Goal: Feedback & Contribution: Contribute content

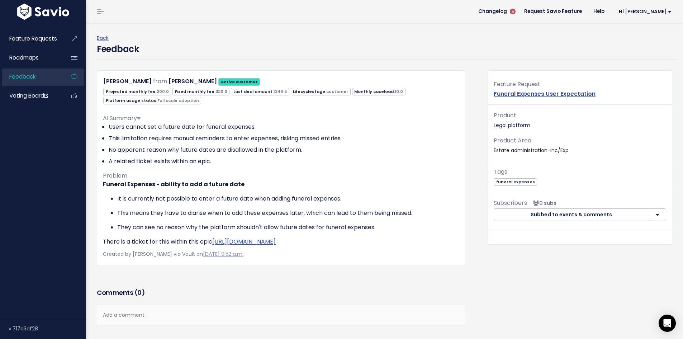
click at [21, 75] on span "Feedback" at bounding box center [22, 77] width 26 height 8
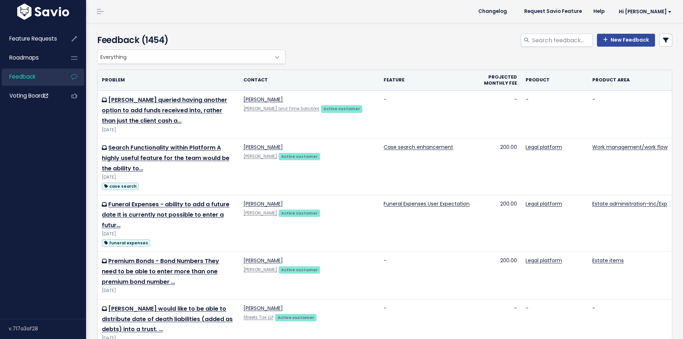
select select
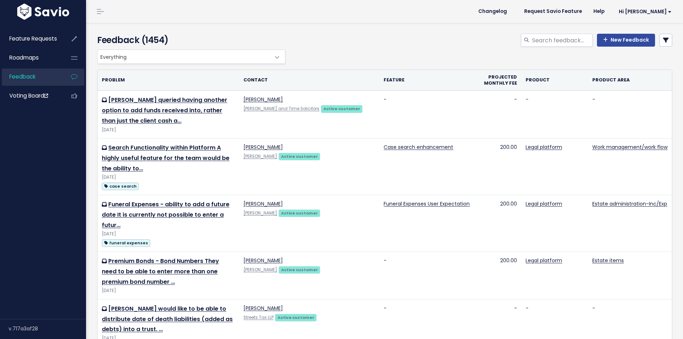
select select
click at [549, 42] on input "search" at bounding box center [561, 40] width 61 height 13
click at [663, 38] on icon at bounding box center [666, 40] width 6 height 6
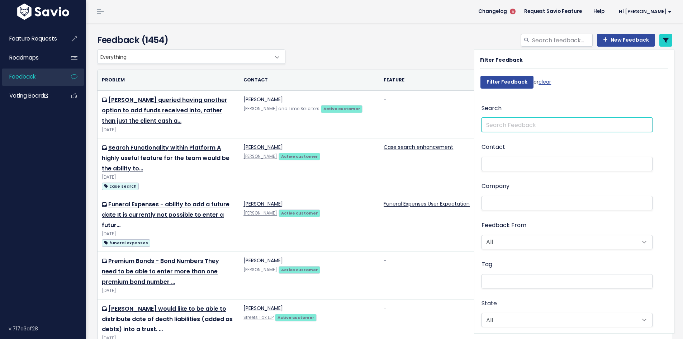
click at [505, 127] on input "text" at bounding box center [566, 125] width 171 height 14
type input "shares c1"
click at [663, 38] on icon at bounding box center [666, 40] width 6 height 6
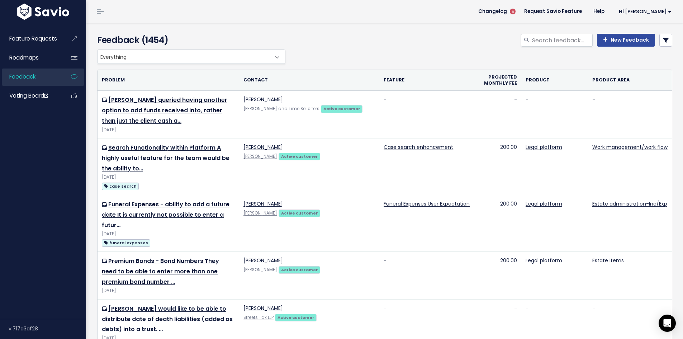
click at [663, 39] on icon at bounding box center [666, 40] width 6 height 6
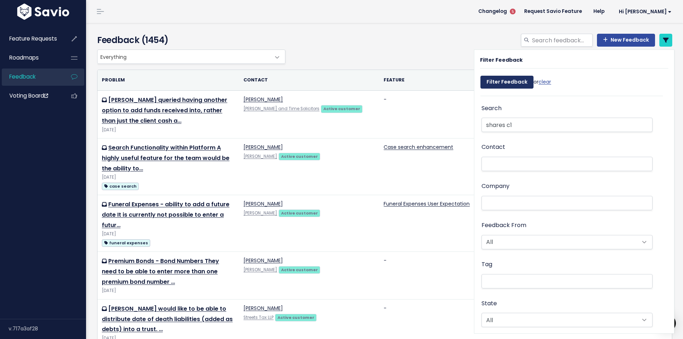
click at [503, 83] on input "Filter Feedback" at bounding box center [506, 82] width 53 height 13
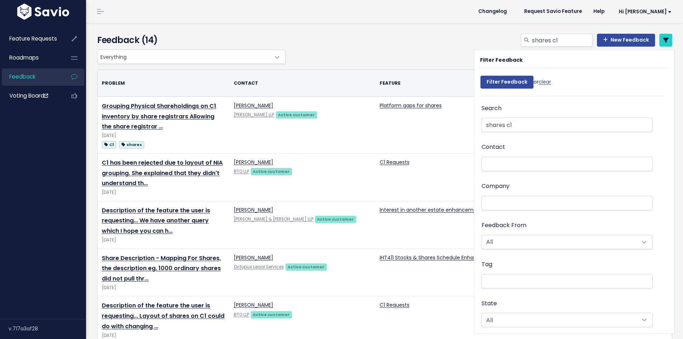
select select
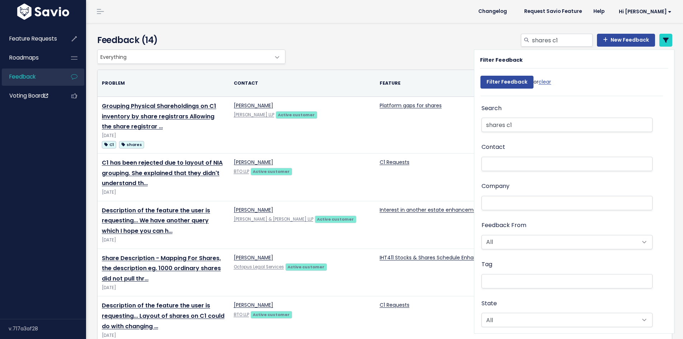
select select
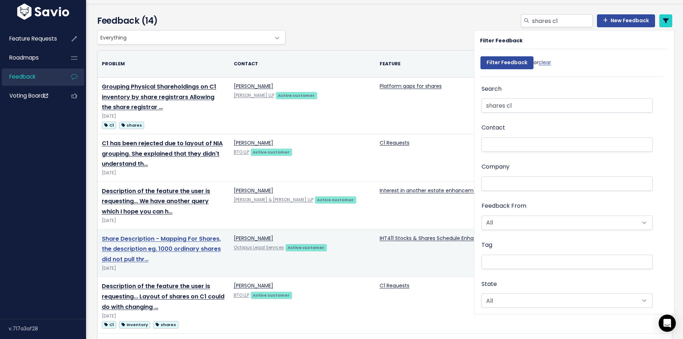
scroll to position [36, 0]
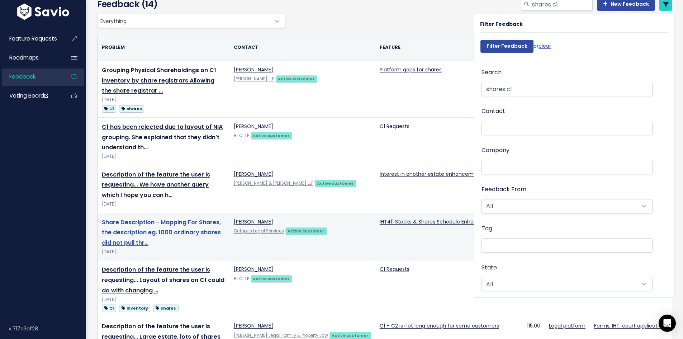
click at [146, 228] on link "Share Description - Mapping For Shares, the description eg. 1000 ordinary share…" at bounding box center [161, 232] width 119 height 29
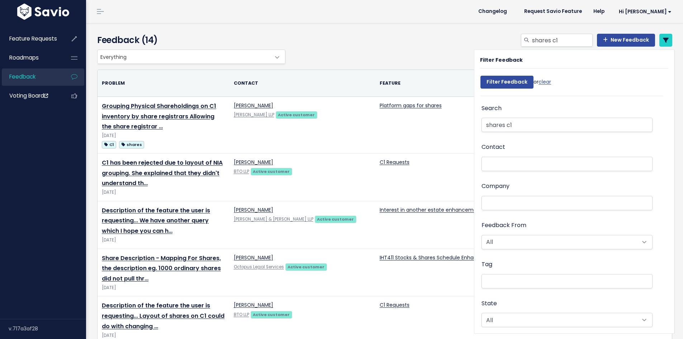
select select
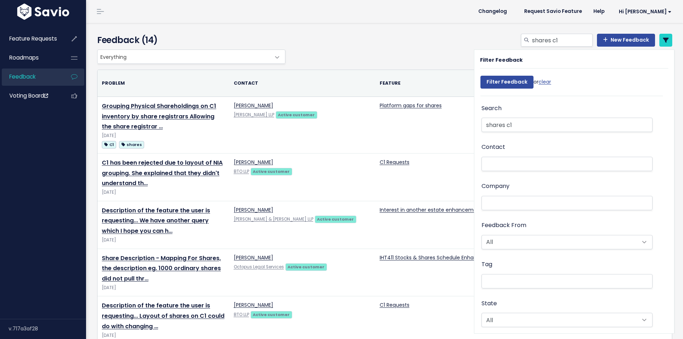
select select
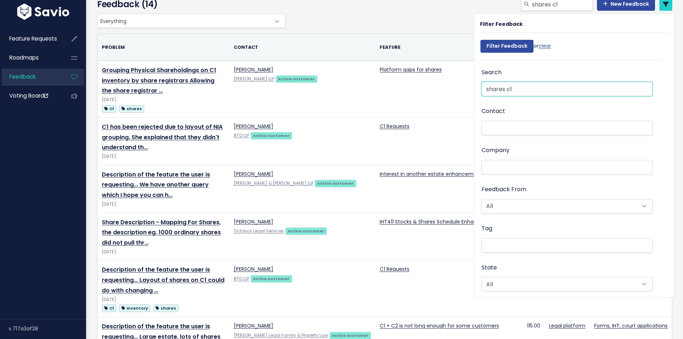
click at [511, 89] on input "shares c1" at bounding box center [566, 89] width 171 height 14
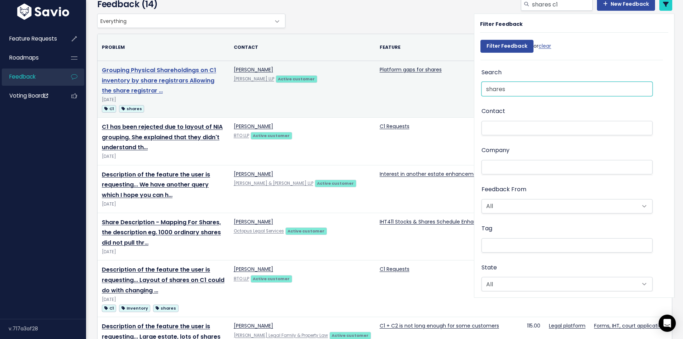
type input "shares"
click at [145, 74] on link "Grouping Physical Shareholdings on C1 inventory by share registrars Allowing th…" at bounding box center [159, 80] width 114 height 29
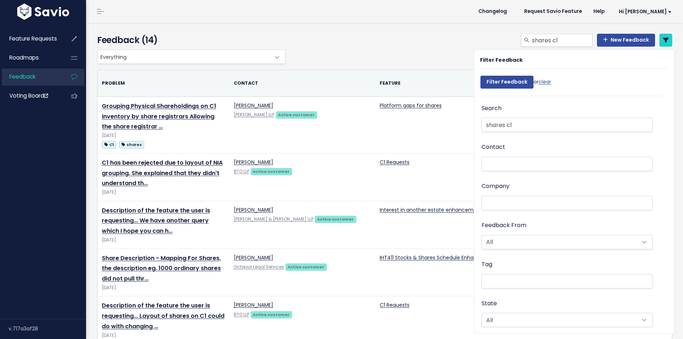
select select
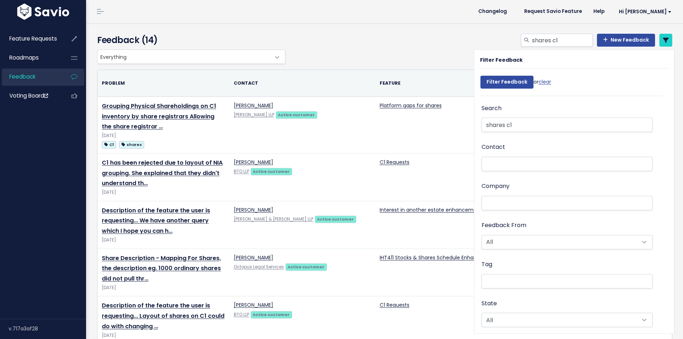
select select
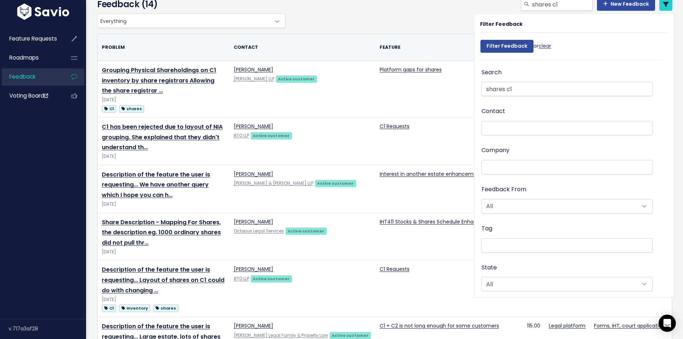
click at [545, 45] on link "clear" at bounding box center [544, 45] width 13 height 7
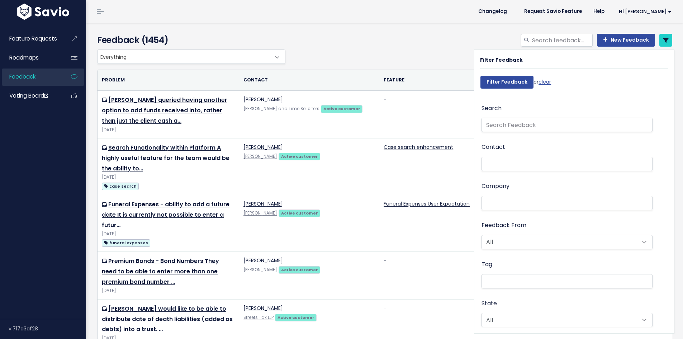
select select
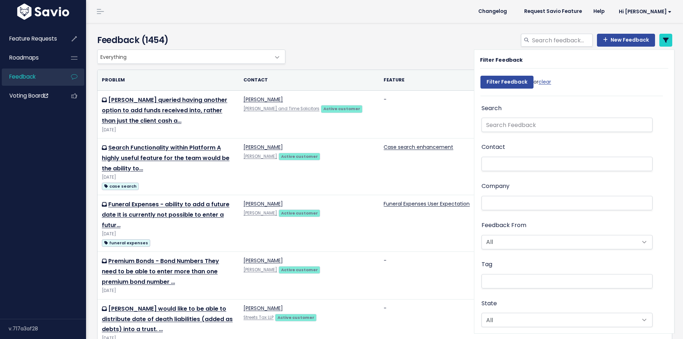
select select
click at [489, 124] on input "text" at bounding box center [566, 125] width 171 height 14
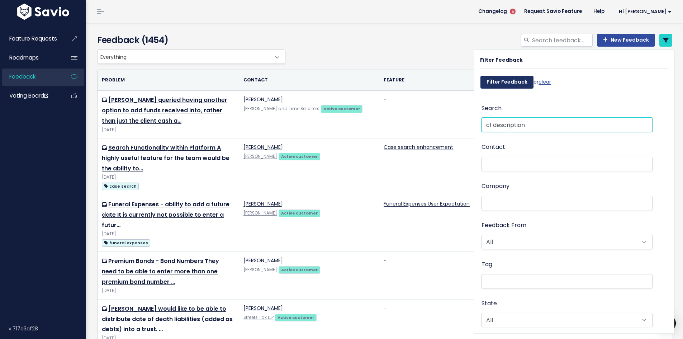
type input "c1 description"
click at [509, 86] on input "Filter Feedback" at bounding box center [506, 82] width 53 height 13
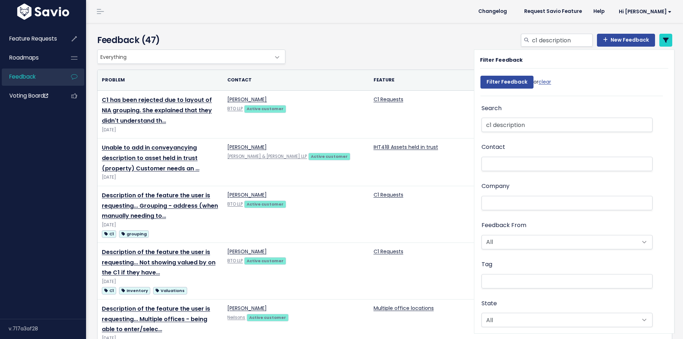
select select
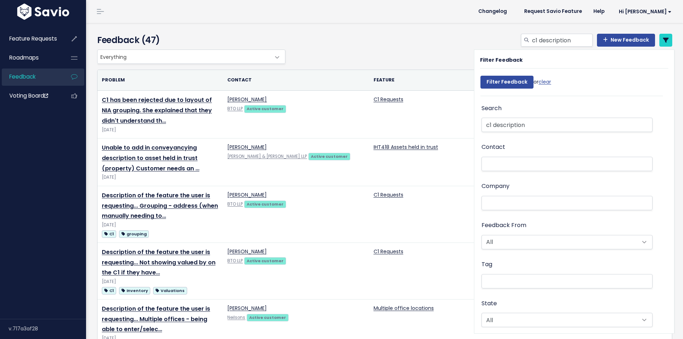
select select
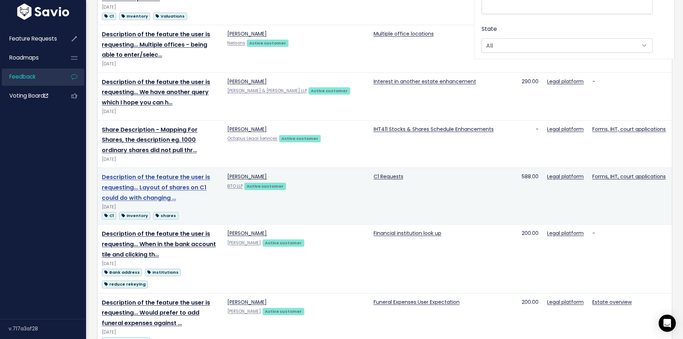
scroll to position [287, 0]
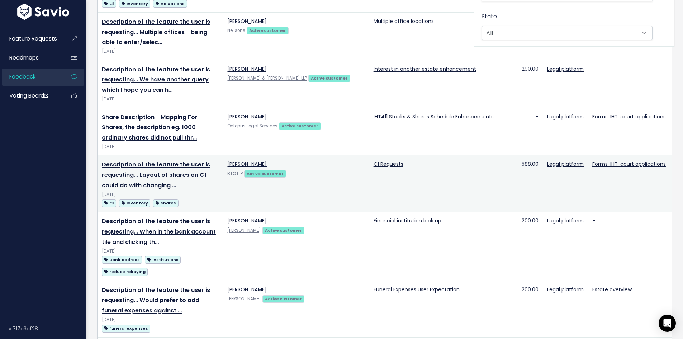
click at [162, 169] on td "Description of the feature the user is requesting... Layout of shares on C1 cou…" at bounding box center [159, 183] width 125 height 57
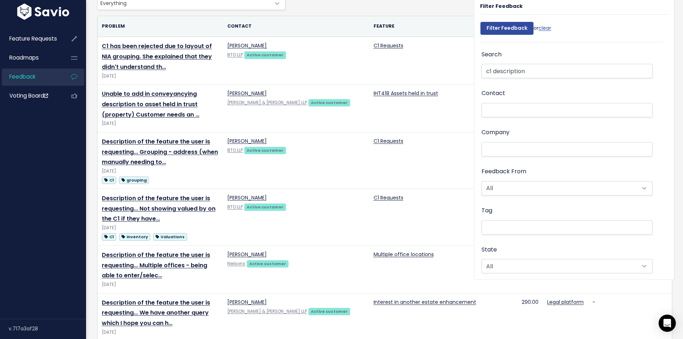
scroll to position [0, 0]
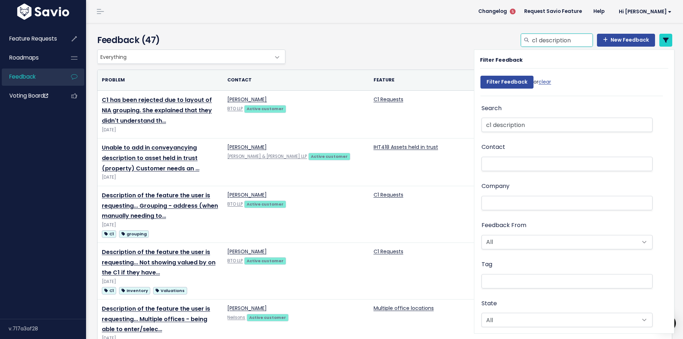
drag, startPoint x: 536, startPoint y: 40, endPoint x: 573, endPoint y: 40, distance: 36.6
click at [571, 40] on input "c1 description" at bounding box center [561, 40] width 61 height 13
drag, startPoint x: 529, startPoint y: 39, endPoint x: 598, endPoint y: 39, distance: 69.2
click at [598, 39] on div "c1 description New Feedback" at bounding box center [596, 40] width 151 height 13
type input "a"
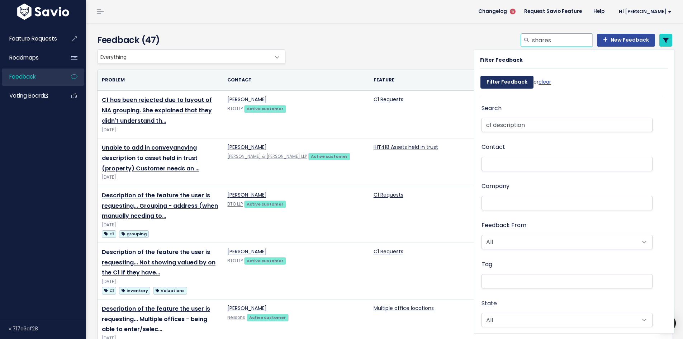
type input "shares"
click at [509, 79] on input "Filter Feedback" at bounding box center [506, 82] width 53 height 13
select select
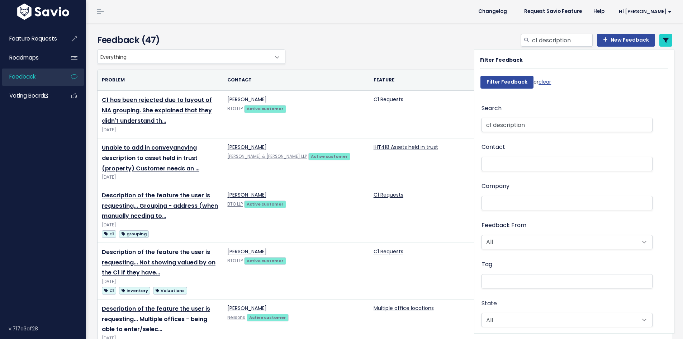
select select
drag, startPoint x: 528, startPoint y: 124, endPoint x: 480, endPoint y: 126, distance: 48.4
click at [481, 126] on input "c1 description" at bounding box center [566, 125] width 171 height 14
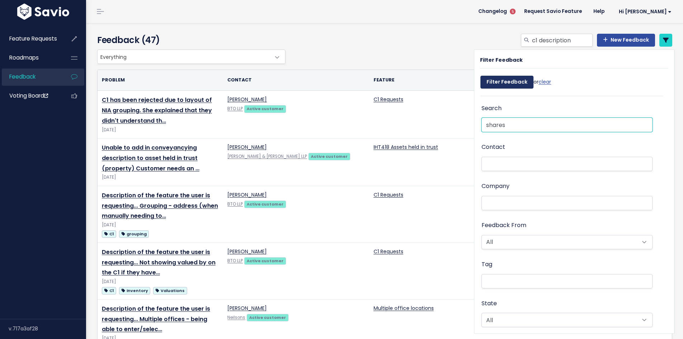
type input "shares"
click at [515, 85] on input "Filter Feedback" at bounding box center [506, 82] width 53 height 13
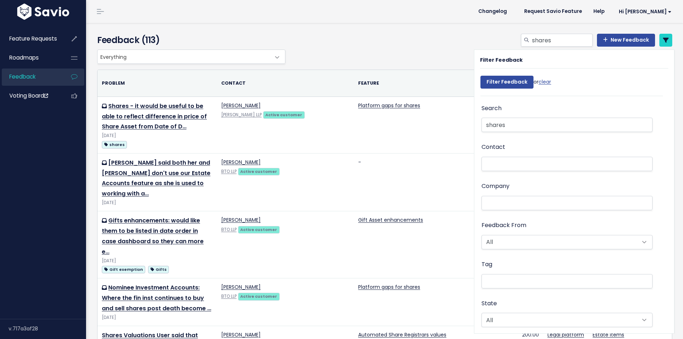
select select
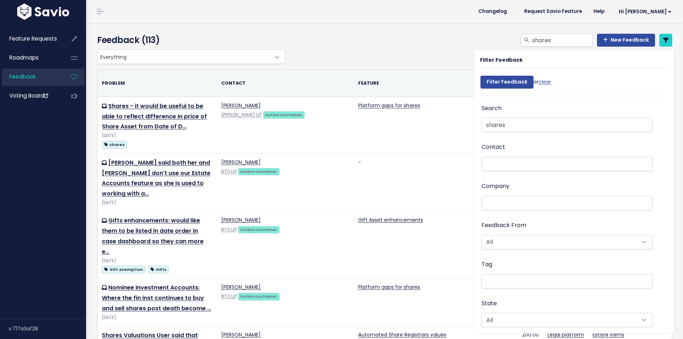
select select
drag, startPoint x: 567, startPoint y: 36, endPoint x: 493, endPoint y: 36, distance: 74.5
click at [493, 36] on div "shares New Feedback" at bounding box center [482, 42] width 391 height 16
click at [610, 40] on link "New Feedback" at bounding box center [626, 40] width 58 height 13
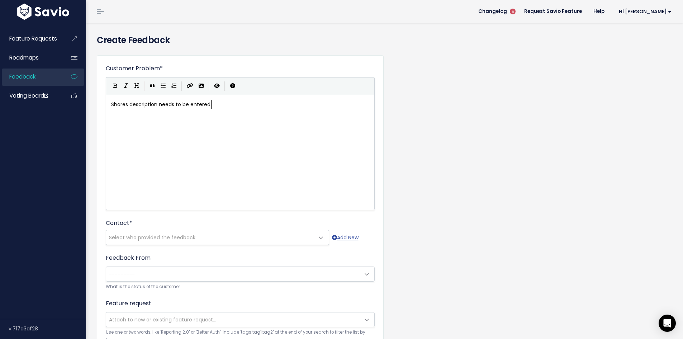
scroll to position [3, 99]
type textarea "Shares description needs to be entered twice to pull through to C1 Inventory"
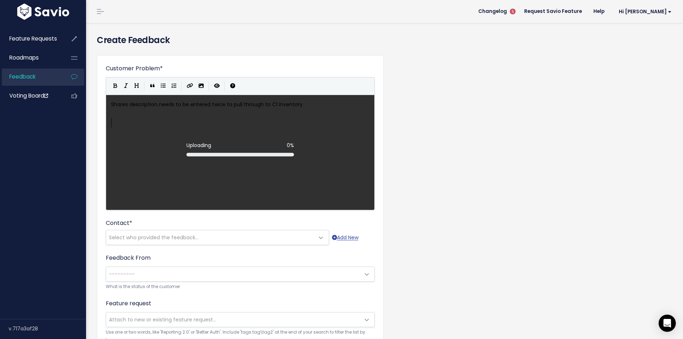
scroll to position [3, 0]
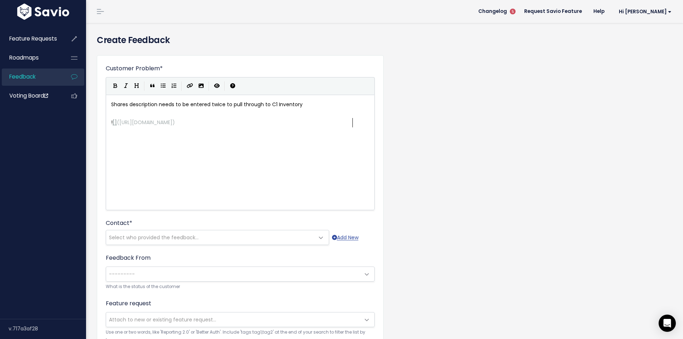
click at [307, 104] on pre "Shares description needs to be entered twice to pull through to C1 Inventory" at bounding box center [243, 104] width 266 height 9
type textarea "Shares description needs to be entered twice to pull through to C1 Inventory"
drag, startPoint x: 303, startPoint y: 104, endPoint x: 100, endPoint y: 105, distance: 203.6
paste textarea "H"
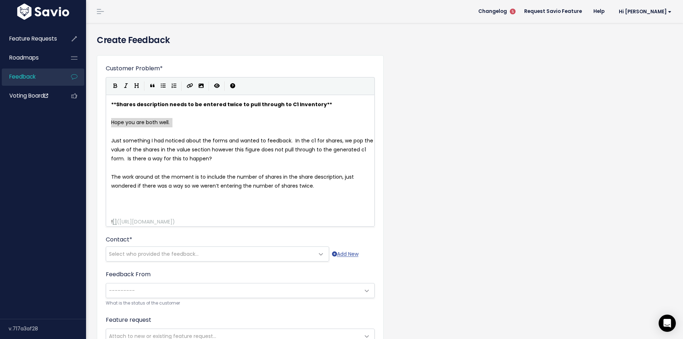
drag, startPoint x: 111, startPoint y: 123, endPoint x: 175, endPoint y: 119, distance: 63.5
type textarea "Feedback from Key Account user:"
click at [113, 139] on span "Just something I had noticed about the forms and wanted to feedback. In the c1 …" at bounding box center [242, 149] width 263 height 25
click at [166, 86] on button "Generic List" at bounding box center [163, 86] width 11 height 11
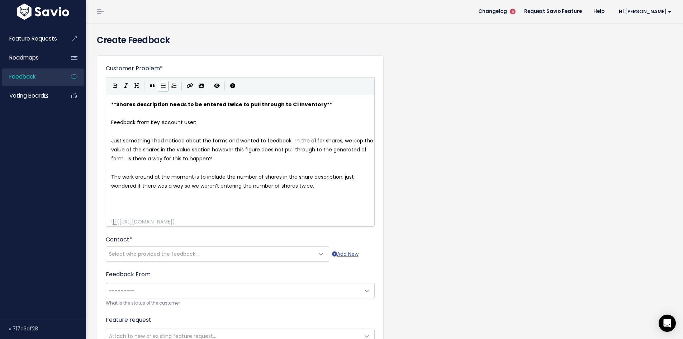
scroll to position [3, 0]
click at [126, 163] on pre at bounding box center [243, 167] width 266 height 9
click at [113, 166] on pre at bounding box center [243, 167] width 266 height 9
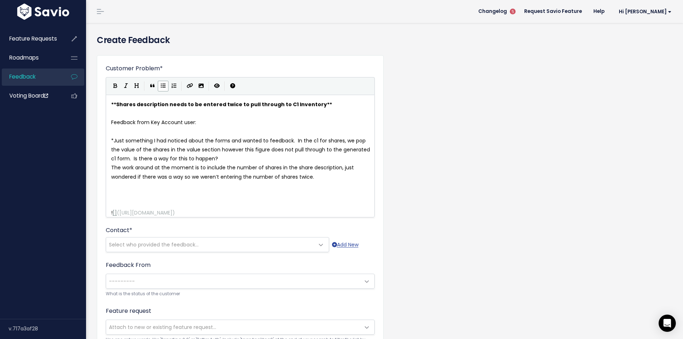
click at [162, 87] on icon "Generic List" at bounding box center [163, 85] width 5 height 5
click at [114, 168] on span "*" at bounding box center [112, 167] width 3 height 7
type textarea "interim solt"
type textarea "ution"
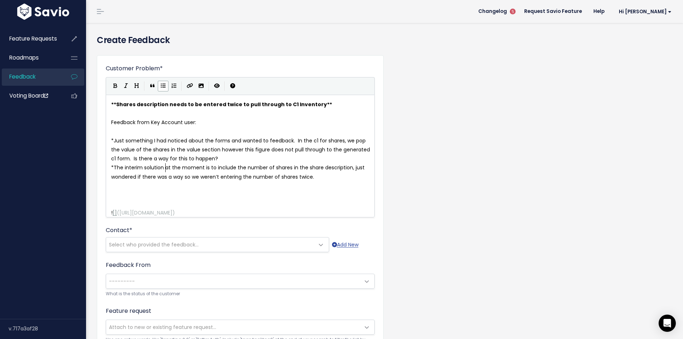
scroll to position [3, 14]
click at [219, 183] on pre at bounding box center [243, 185] width 266 height 9
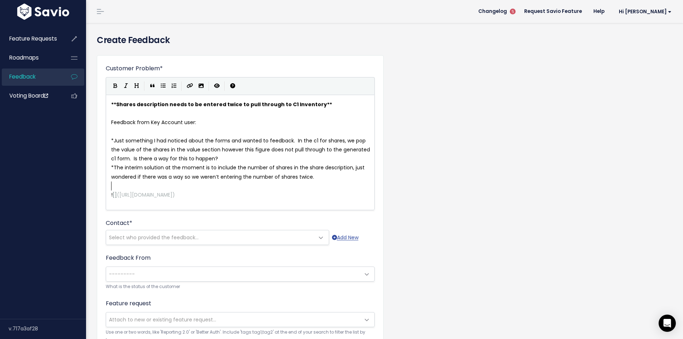
click at [165, 103] on span "Shares description needs to be entered twice to pull through to C1 Inventory" at bounding box center [221, 104] width 211 height 7
click at [317, 179] on pre "* The interim solution at the moment is to include the number of shares in the …" at bounding box center [243, 172] width 266 height 18
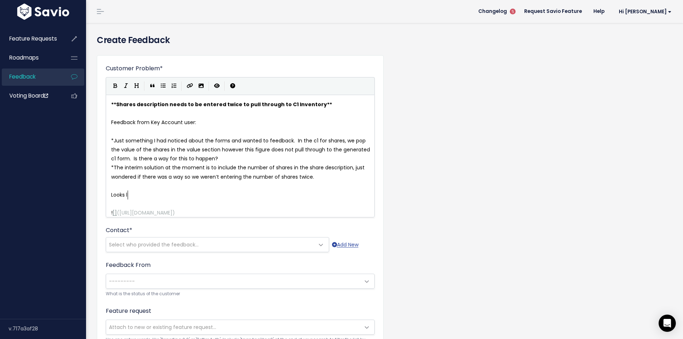
scroll to position [3, 18]
type textarea "Looks like this on Physical Shareholding asset"
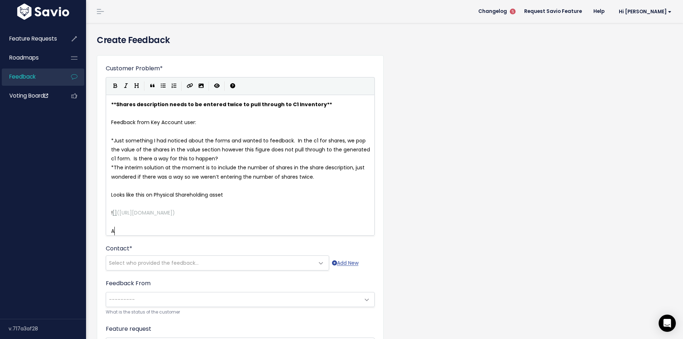
type textarea "And"
type textarea "Only pully"
type textarea "s through the Share Description to the C1 inventory"
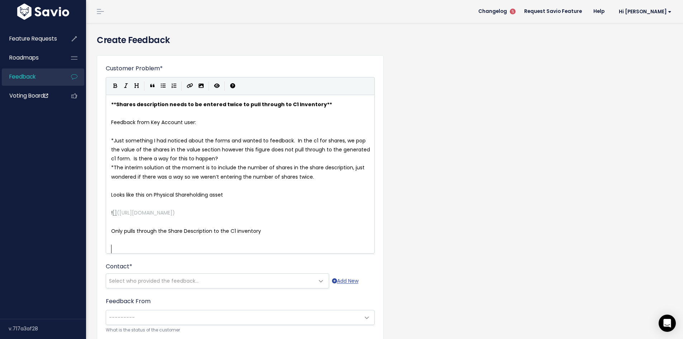
scroll to position [3, 0]
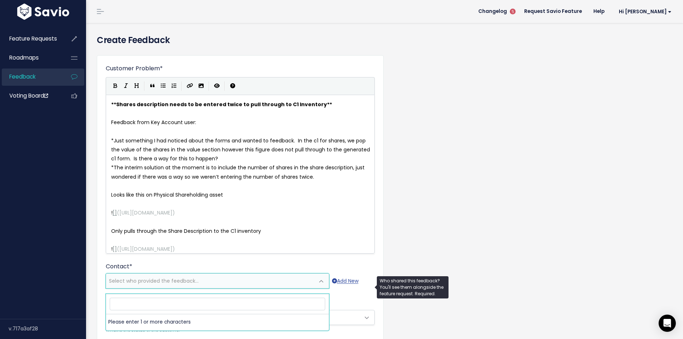
click at [198, 284] on span "Select who provided the feedback..." at bounding box center [210, 280] width 208 height 14
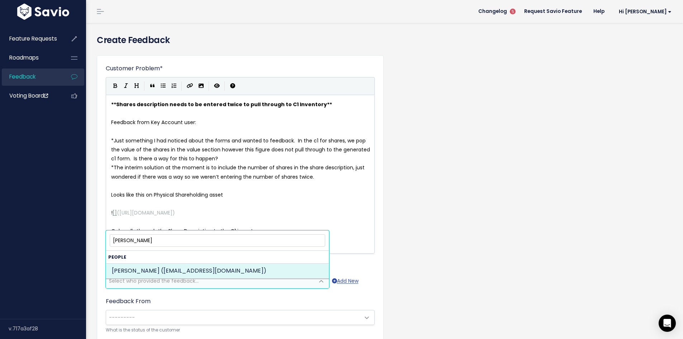
type input "hannah tuff"
click at [404, 287] on div "Customer Problem * | | | | x ** Shares description needs to be entered twice to…" at bounding box center [384, 286] width 586 height 475
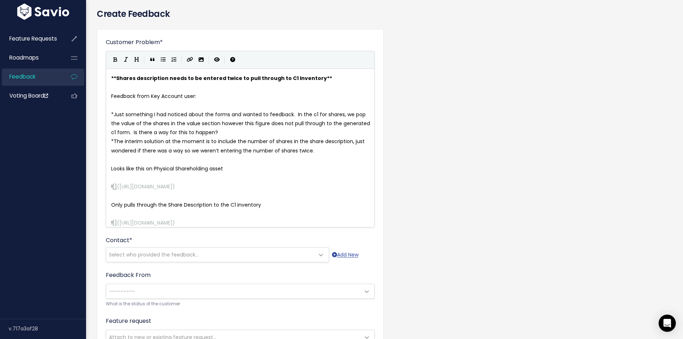
scroll to position [36, 0]
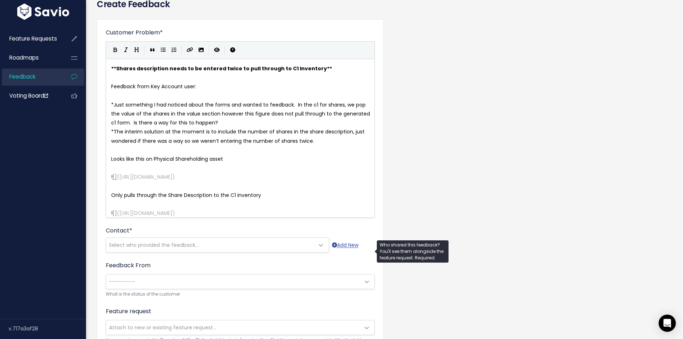
click at [226, 252] on span "Select who provided the feedback..." at bounding box center [210, 245] width 208 height 14
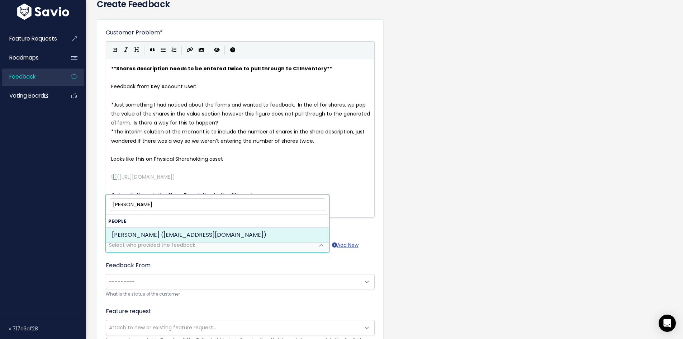
type input "hannah tuff"
select select "ACTIVE"
select select "87594974"
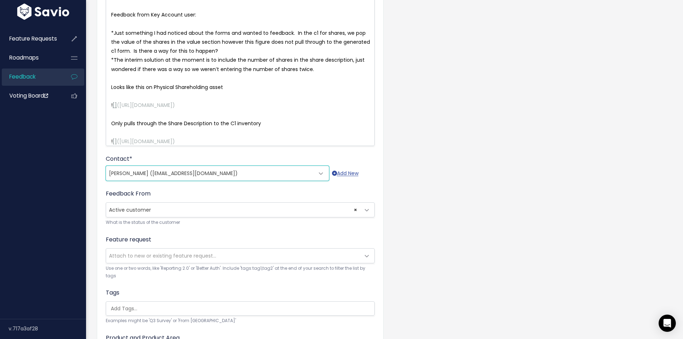
scroll to position [179, 0]
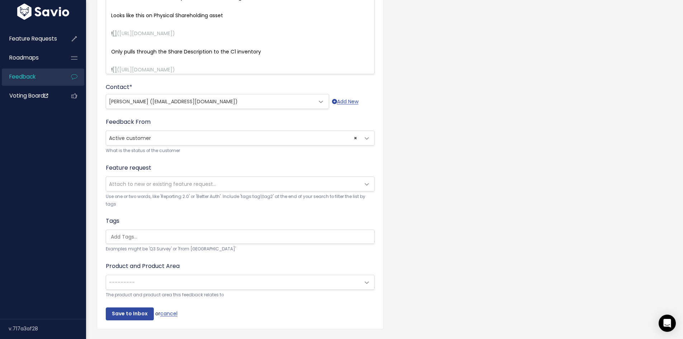
click at [143, 187] on span "Attach to new or existing feature request..." at bounding box center [162, 183] width 107 height 7
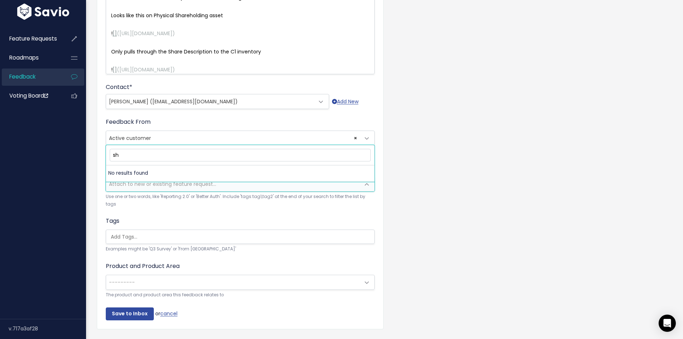
type input "s"
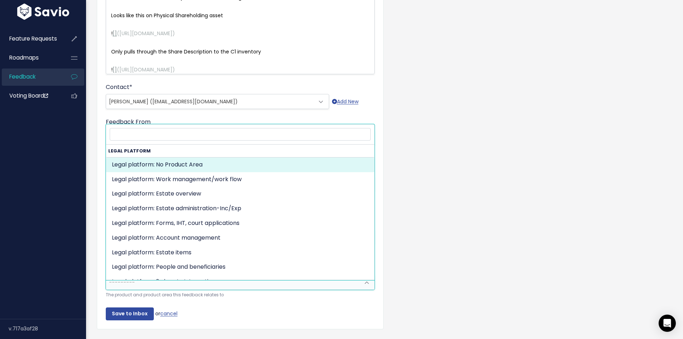
click at [147, 285] on span "---------" at bounding box center [233, 282] width 254 height 14
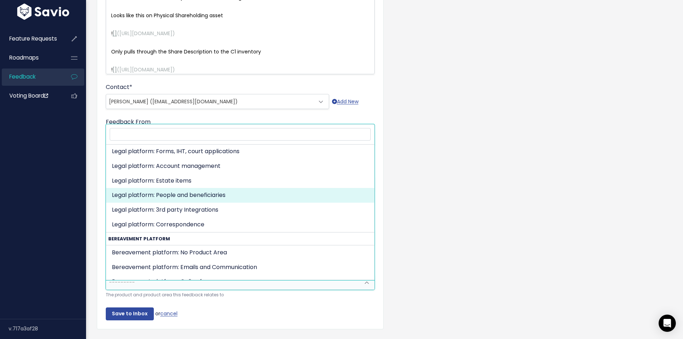
scroll to position [0, 0]
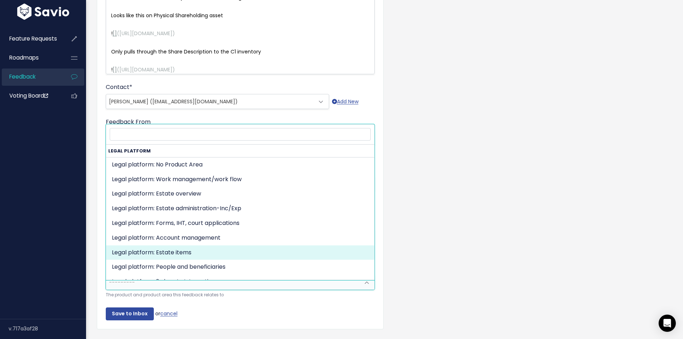
select select "MAIN:ESTATE_ITEMS"
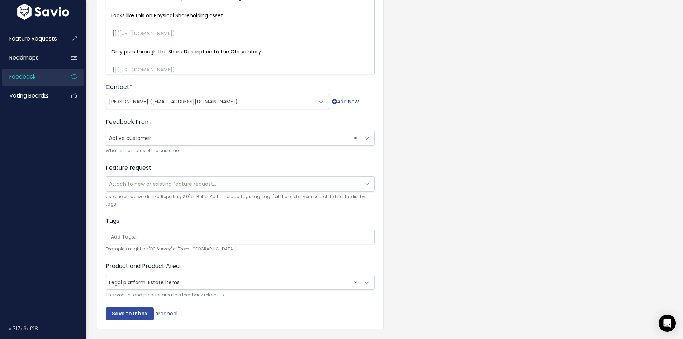
click at [294, 268] on div "Product and Product Area --------- Legal platform: No Product Area Legal platfo…" at bounding box center [240, 280] width 269 height 37
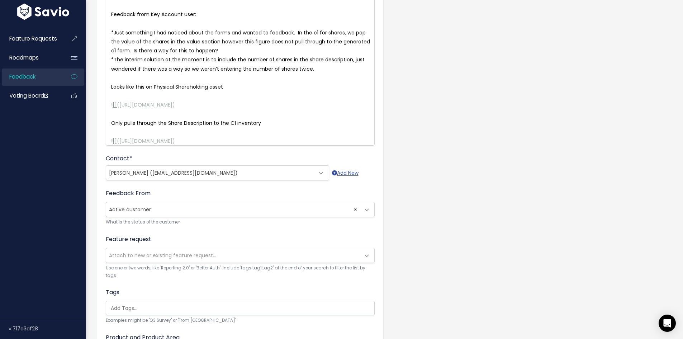
scroll to position [108, 0]
click at [138, 312] on input "search" at bounding box center [242, 309] width 268 height 8
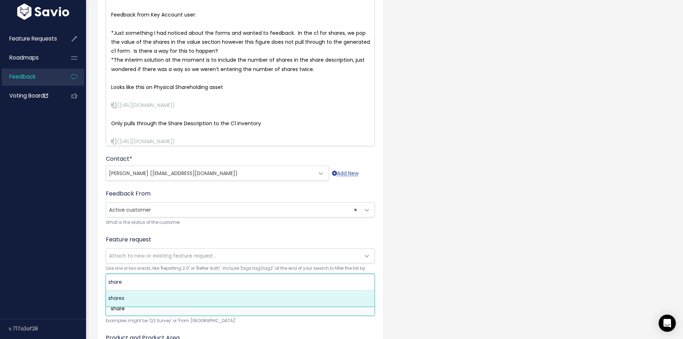
type input "share"
select select "5139"
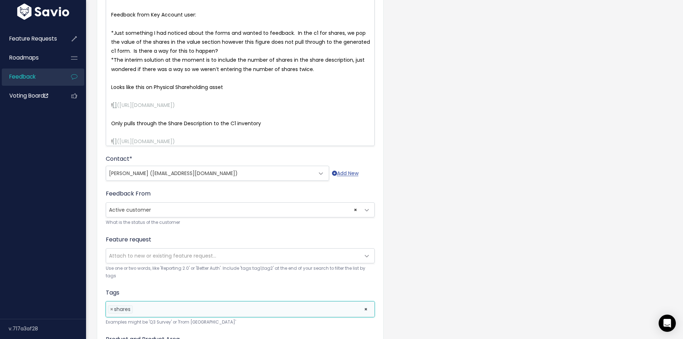
click at [161, 259] on span "Attach to new or existing feature request..." at bounding box center [162, 255] width 107 height 7
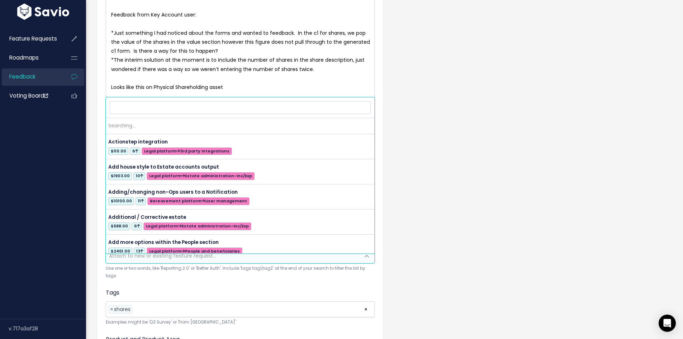
scroll to position [0, 0]
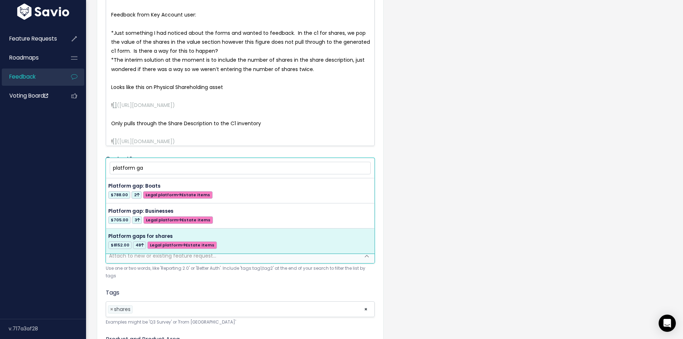
type input "platform ga"
select select "18391"
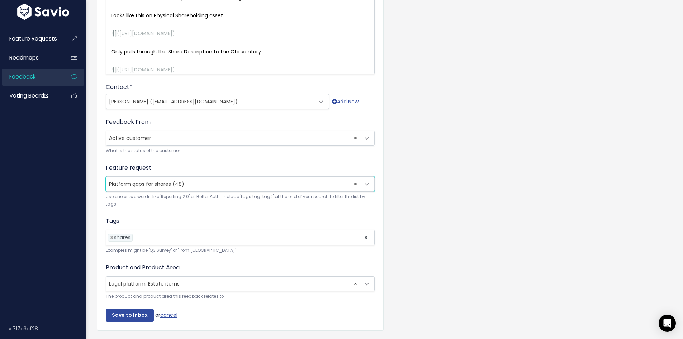
scroll to position [210, 0]
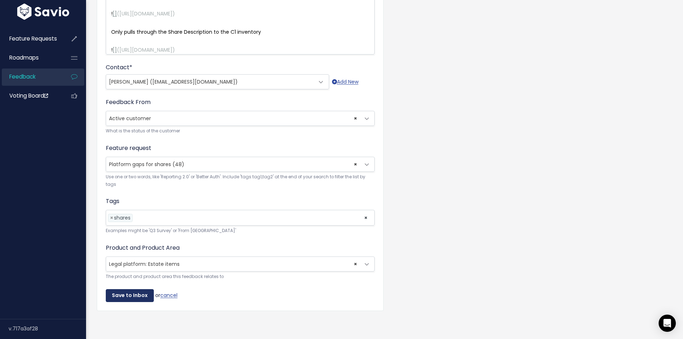
click at [141, 291] on input "Save to Inbox" at bounding box center [130, 295] width 48 height 13
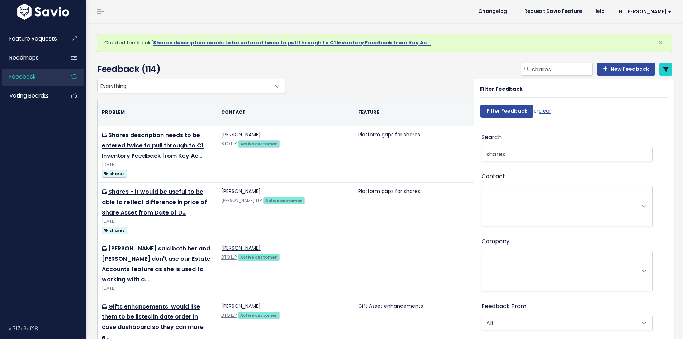
select select
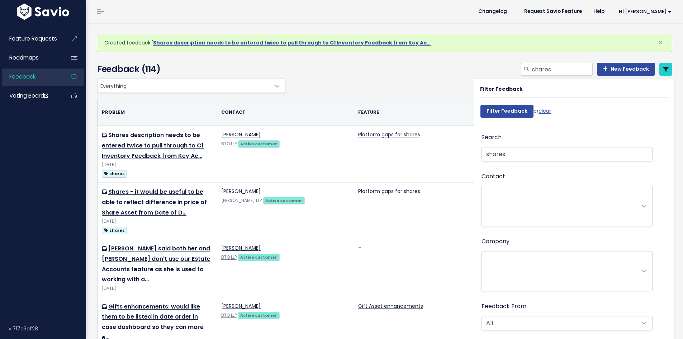
select select
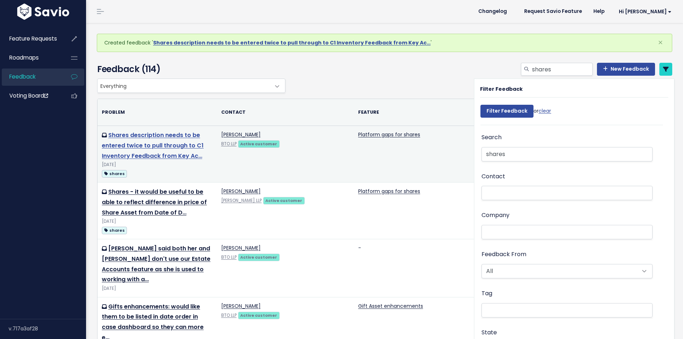
click at [136, 135] on link "Shares description needs to be entered twice to pull through to C1 Inventory Fe…" at bounding box center [153, 145] width 102 height 29
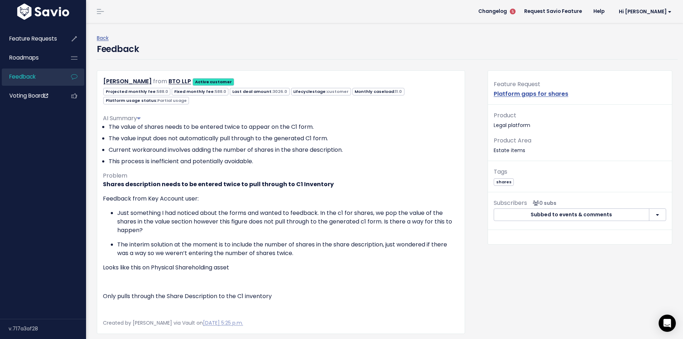
click at [372, 134] on li "The value input does not automatically pull through to the generated C1 form." at bounding box center [284, 138] width 350 height 9
